Goal: Information Seeking & Learning: Learn about a topic

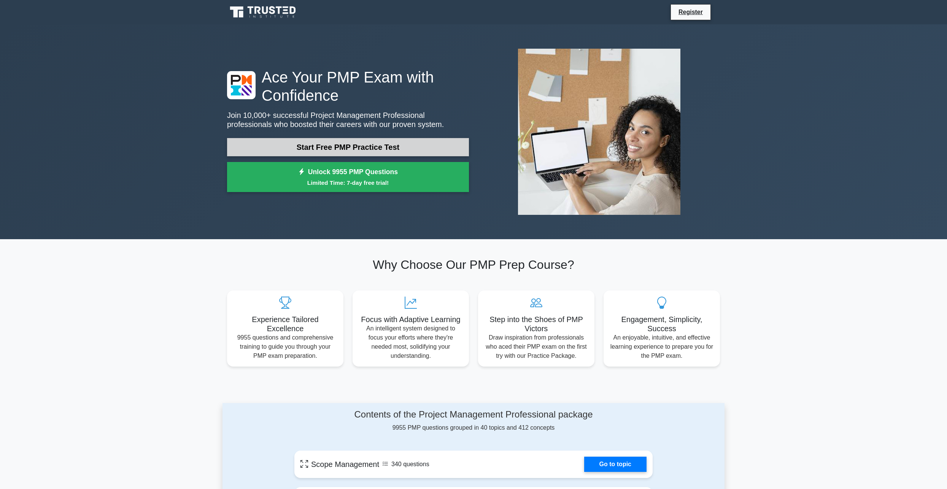
click at [379, 147] on link "Start Free PMP Practice Test" at bounding box center [348, 147] width 242 height 18
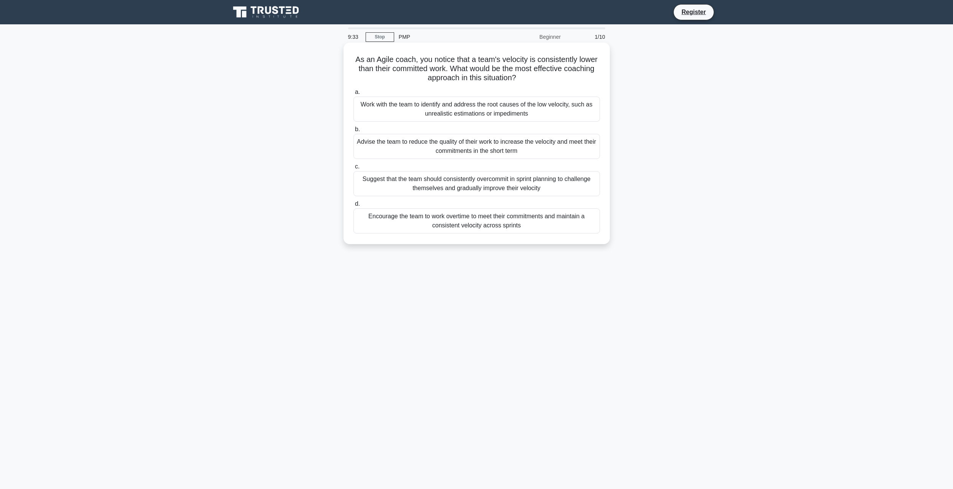
click at [453, 102] on div "Work with the team to identify and address the root causes of the low velocity,…" at bounding box center [476, 109] width 246 height 25
click at [353, 95] on input "a. Work with the team to identify and address the root causes of the low veloci…" at bounding box center [353, 92] width 0 height 5
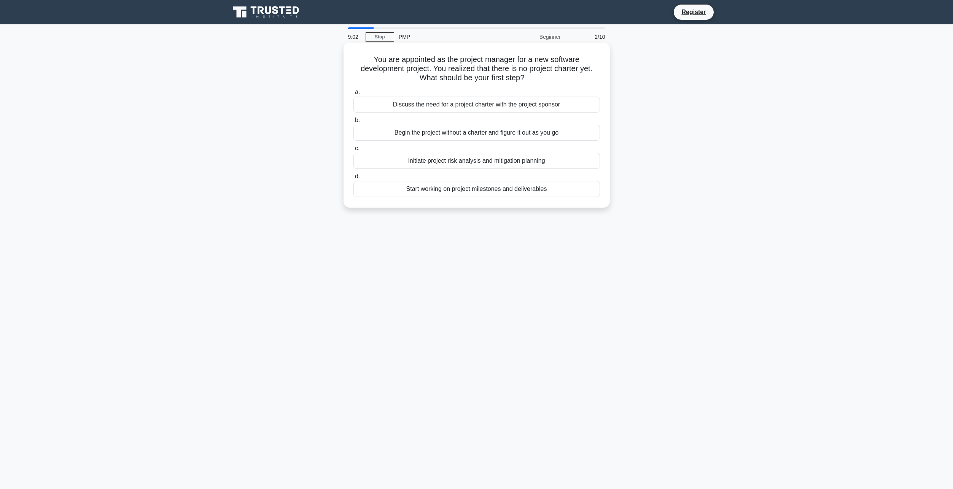
click at [492, 108] on div "Discuss the need for a project charter with the project sponsor" at bounding box center [476, 105] width 246 height 16
click at [353, 95] on input "a. Discuss the need for a project charter with the project sponsor" at bounding box center [353, 92] width 0 height 5
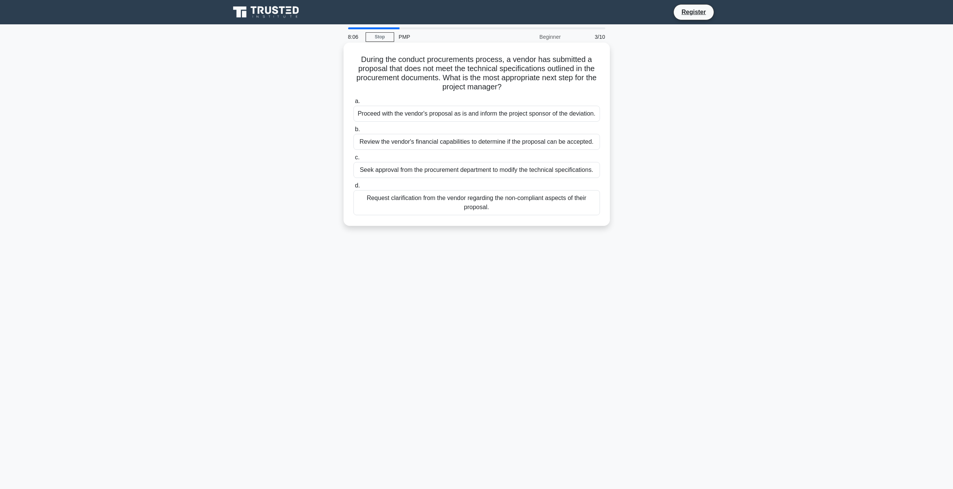
click at [470, 118] on div "Proceed with the vendor's proposal as is and inform the project sponsor of the …" at bounding box center [476, 114] width 246 height 16
click at [353, 104] on input "a. Proceed with the vendor's proposal as is and inform the project sponsor of t…" at bounding box center [353, 101] width 0 height 5
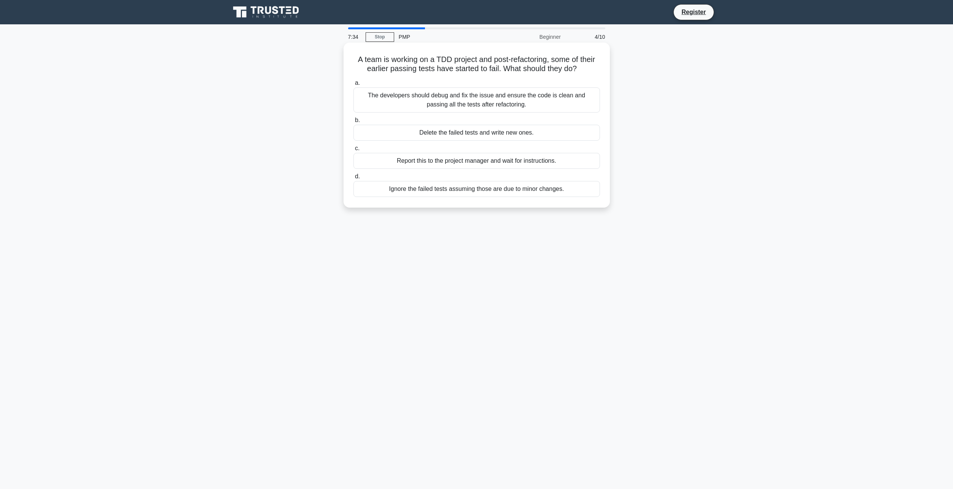
click at [422, 164] on div "Report this to the project manager and wait for instructions." at bounding box center [476, 161] width 246 height 16
click at [353, 151] on input "c. Report this to the project manager and wait for instructions." at bounding box center [353, 148] width 0 height 5
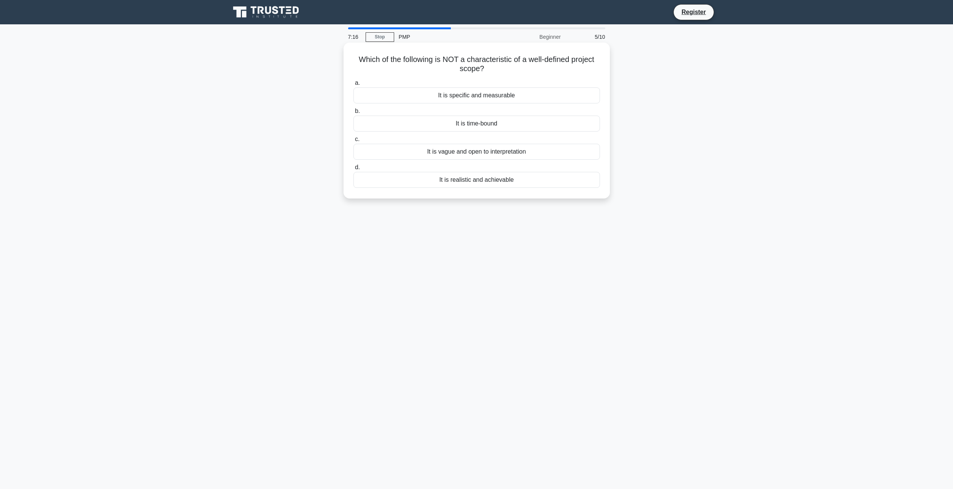
click at [509, 154] on div "It is vague and open to interpretation" at bounding box center [476, 152] width 246 height 16
click at [353, 142] on input "c. It is vague and open to interpretation" at bounding box center [353, 139] width 0 height 5
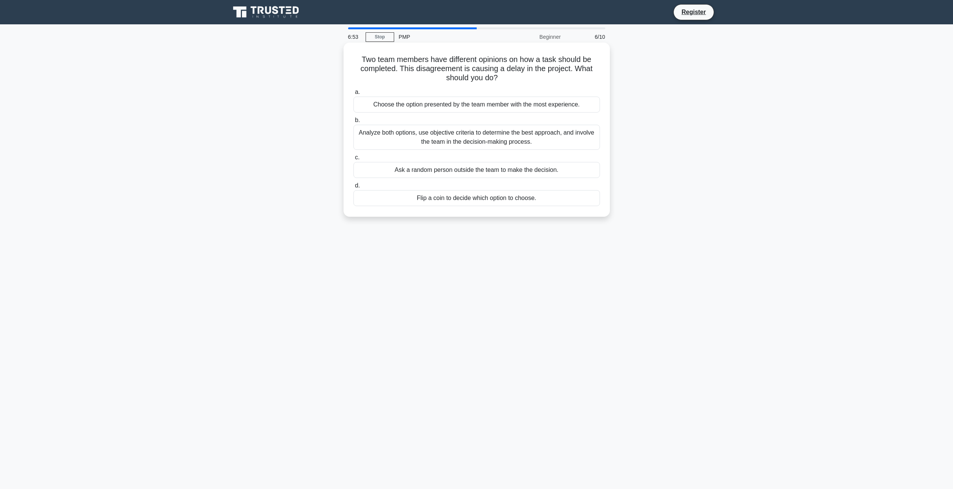
click at [397, 139] on div "Analyze both options, use objective criteria to determine the best approach, an…" at bounding box center [476, 137] width 246 height 25
click at [353, 123] on input "b. Analyze both options, use objective criteria to determine the best approach,…" at bounding box center [353, 120] width 0 height 5
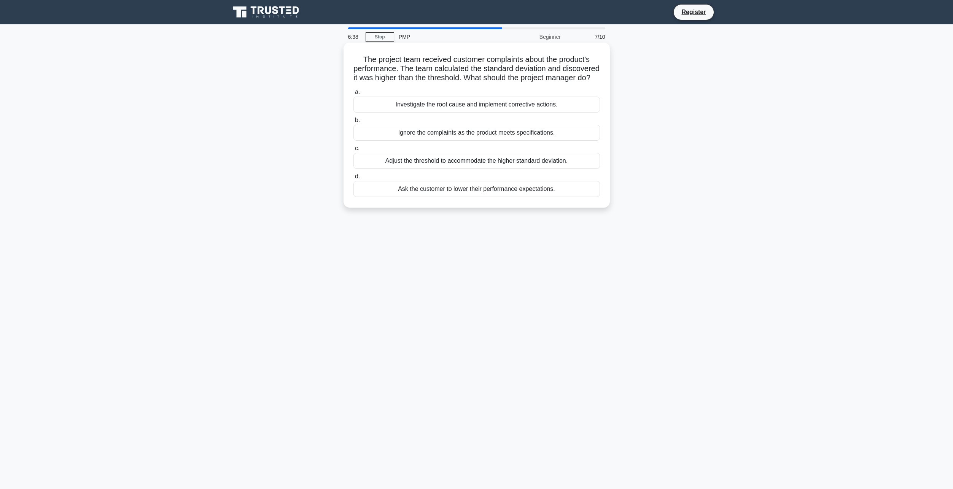
click at [464, 111] on div "Investigate the root cause and implement corrective actions." at bounding box center [476, 105] width 246 height 16
click at [353, 95] on input "a. Investigate the root cause and implement corrective actions." at bounding box center [353, 92] width 0 height 5
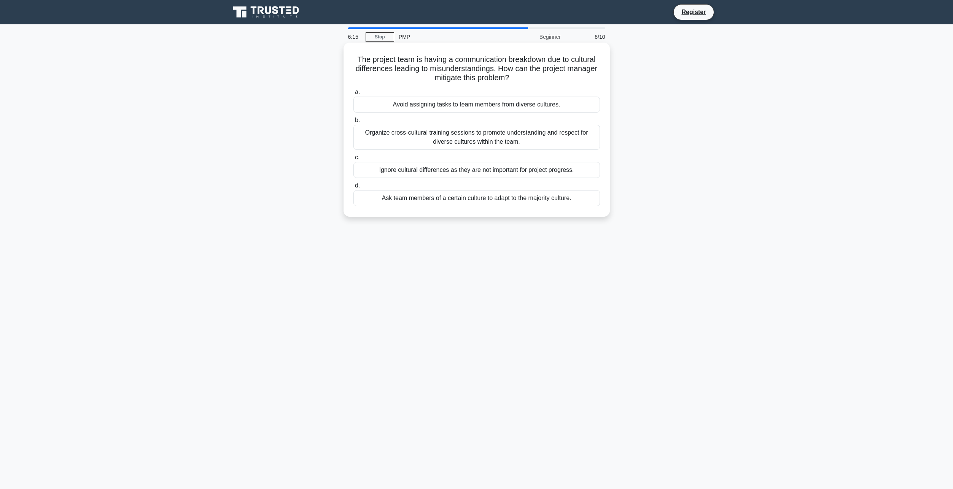
click at [416, 140] on div "Organize cross-cultural training sessions to promote understanding and respect …" at bounding box center [476, 137] width 246 height 25
click at [353, 123] on input "b. Organize cross-cultural training sessions to promote understanding and respe…" at bounding box center [353, 120] width 0 height 5
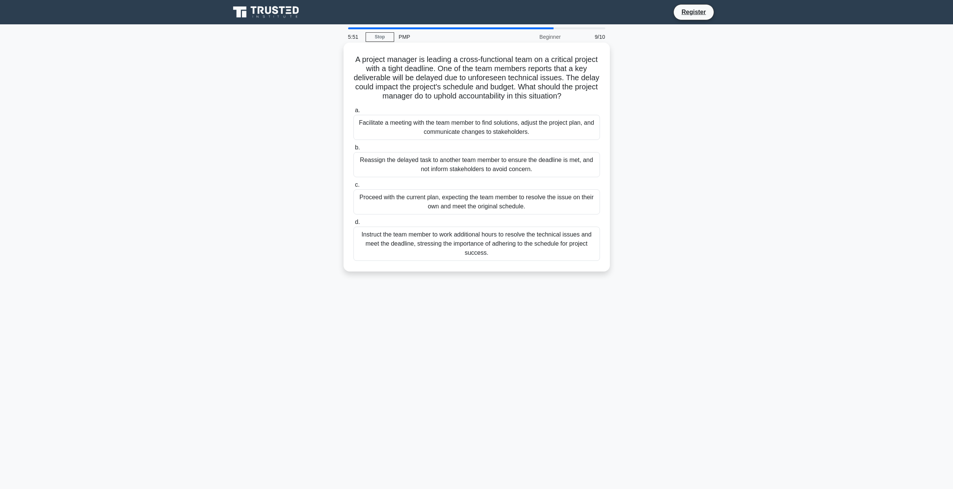
click at [425, 124] on div "Facilitate a meeting with the team member to find solutions, adjust the project…" at bounding box center [476, 127] width 246 height 25
click at [353, 113] on input "a. Facilitate a meeting with the team member to find solutions, adjust the proj…" at bounding box center [353, 110] width 0 height 5
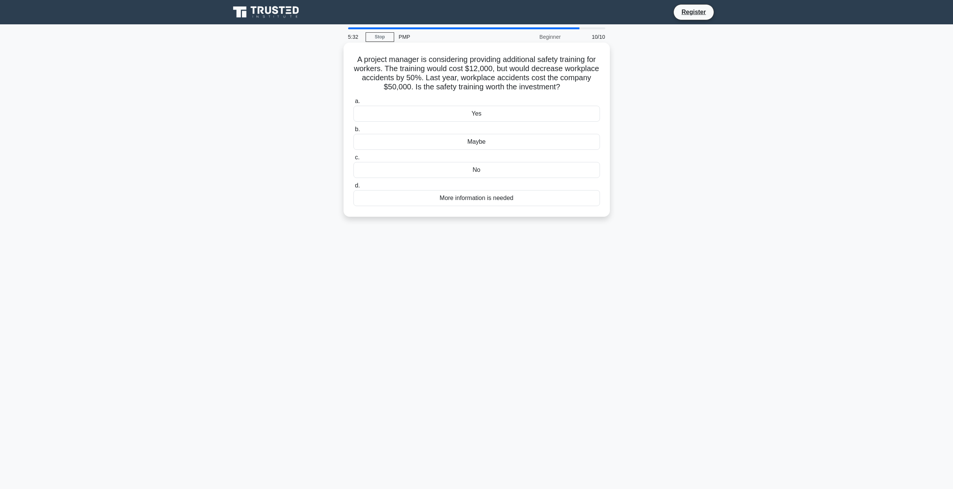
click at [482, 114] on div "Yes" at bounding box center [476, 114] width 246 height 16
click at [353, 104] on input "a. Yes" at bounding box center [353, 101] width 0 height 5
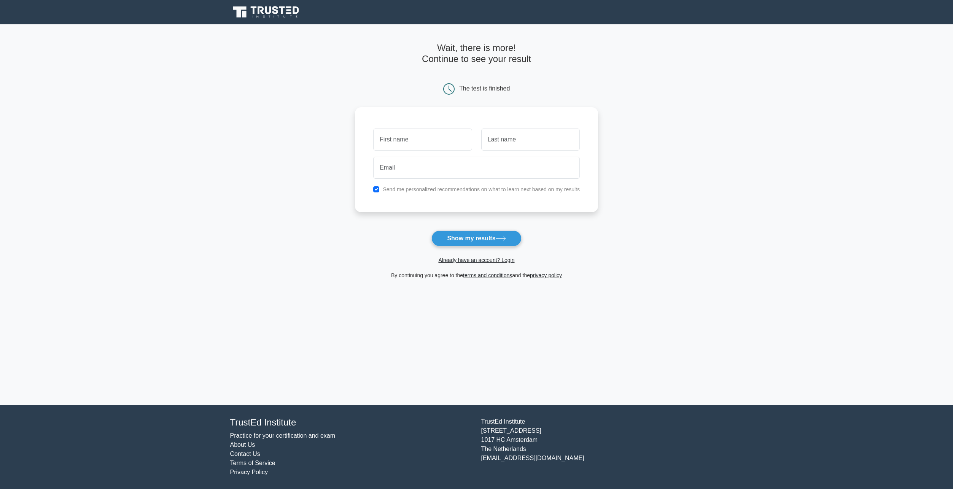
click at [280, 168] on main "Wait, there is more! Continue to see your result The test is finished and the" at bounding box center [476, 214] width 953 height 381
